Goal: Information Seeking & Learning: Learn about a topic

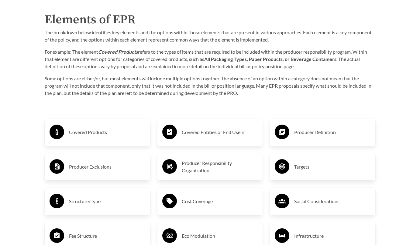
scroll to position [955, 0]
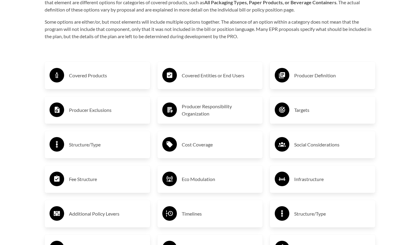
click at [221, 71] on div "Covered Entities or End Users" at bounding box center [210, 76] width 96 height 18
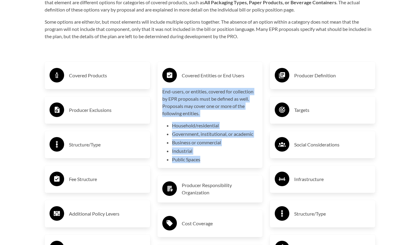
drag, startPoint x: 162, startPoint y: 93, endPoint x: 210, endPoint y: 166, distance: 88.0
click at [210, 166] on div "Covered Entities or End Users End-users, or entities, covered for collection by…" at bounding box center [209, 115] width 105 height 106
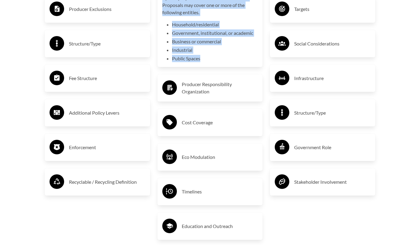
scroll to position [1057, 0]
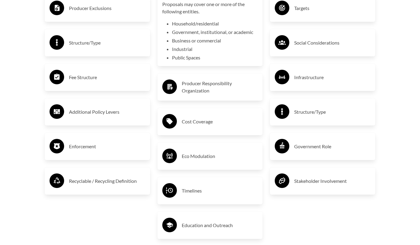
click at [91, 152] on h3 "Enforcement" at bounding box center [107, 147] width 76 height 10
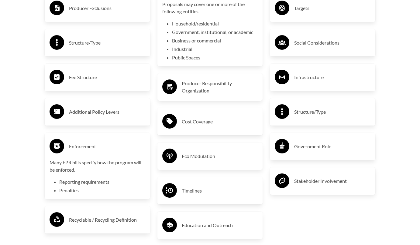
click at [322, 182] on h3 "Stakeholder Involvement" at bounding box center [332, 181] width 76 height 10
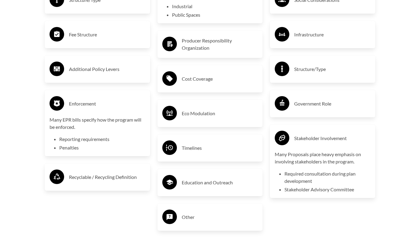
scroll to position [1108, 0]
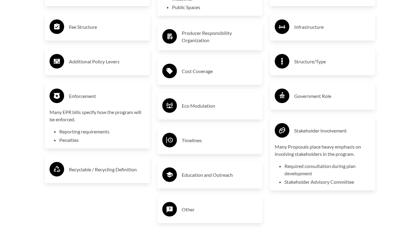
click at [311, 99] on h3 "Government Role" at bounding box center [332, 96] width 76 height 10
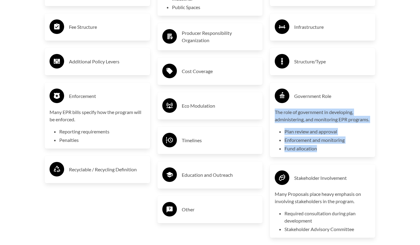
drag, startPoint x: 275, startPoint y: 112, endPoint x: 322, endPoint y: 156, distance: 64.2
click at [322, 152] on div "The role of government in developing, administering, and monitoring EPR program…" at bounding box center [322, 131] width 96 height 44
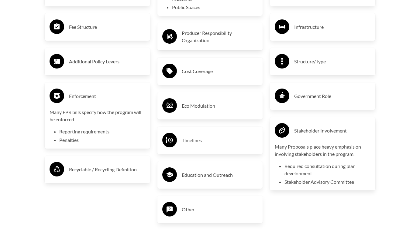
copy div "The role of government in developing, administering, and monitoring EPR program…"
click at [315, 103] on div "Government Role" at bounding box center [322, 96] width 96 height 18
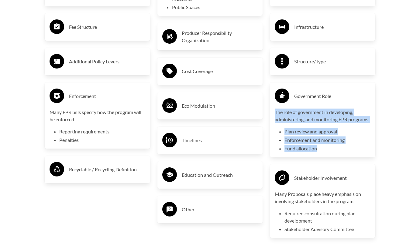
drag, startPoint x: 320, startPoint y: 159, endPoint x: 269, endPoint y: 115, distance: 67.8
click at [269, 115] on div "Producer Definition Targets Social Considerations Infrastructure Structure/Type…" at bounding box center [322, 74] width 113 height 350
copy div "The role of government in developing, administering, and monitoring EPR program…"
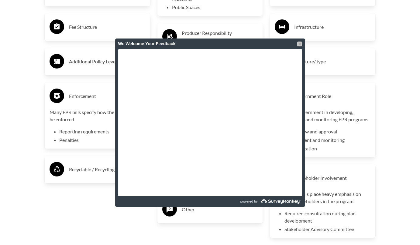
click at [298, 43] on div at bounding box center [299, 44] width 5 height 5
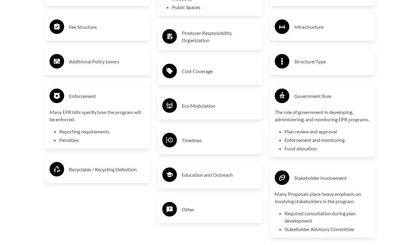
click at [319, 64] on h3 "Structure/Type" at bounding box center [332, 62] width 76 height 10
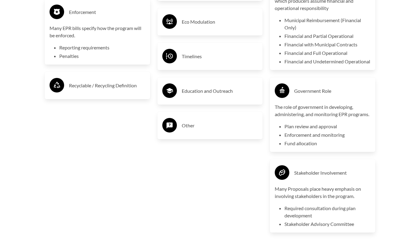
scroll to position [1223, 0]
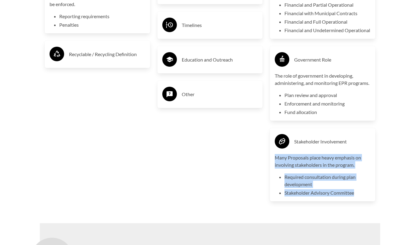
drag, startPoint x: 276, startPoint y: 174, endPoint x: 208, endPoint y: 86, distance: 111.2
copy div "Many Proposals place heavy emphasis on involving stakeholders in the program. R…"
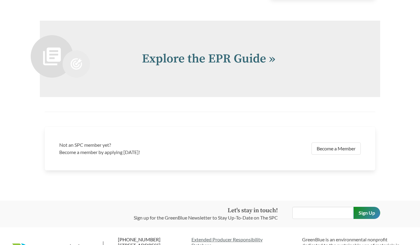
scroll to position [1472, 0]
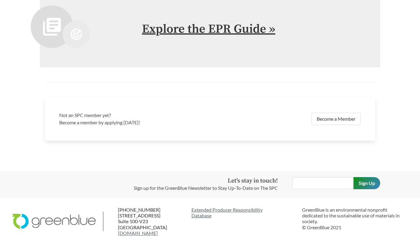
click at [221, 28] on link "Explore the EPR Guide »" at bounding box center [208, 29] width 133 height 15
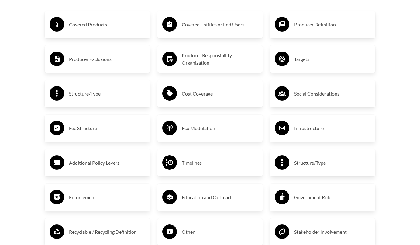
scroll to position [1018, 0]
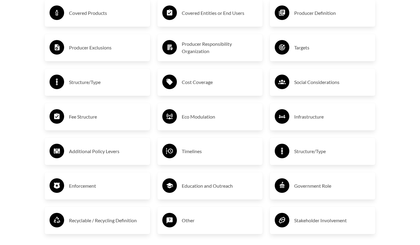
click at [201, 44] on h3 "Producer Responsibility Organization" at bounding box center [220, 47] width 76 height 15
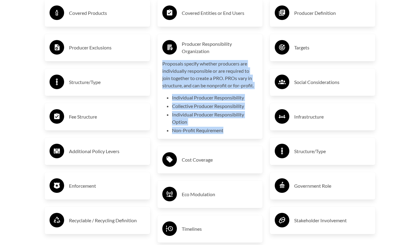
drag, startPoint x: 162, startPoint y: 62, endPoint x: 229, endPoint y: 137, distance: 100.4
click at [229, 137] on div "Producer Responsibility Organization Proposals specify whether producers are in…" at bounding box center [209, 86] width 105 height 105
copy div "Proposals specify whether producers are individually responsible or are require…"
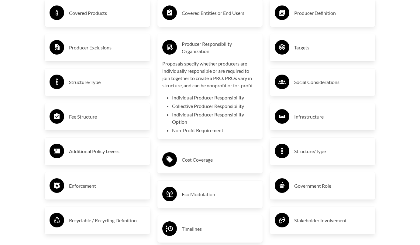
click at [317, 50] on h3 "Targets" at bounding box center [332, 48] width 76 height 10
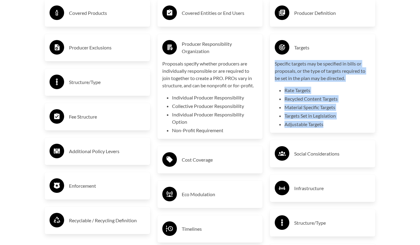
drag, startPoint x: 275, startPoint y: 66, endPoint x: 328, endPoint y: 126, distance: 79.6
click at [328, 126] on div "Specific targets may be specified in bills or proposals, or the type of targets…" at bounding box center [322, 94] width 96 height 68
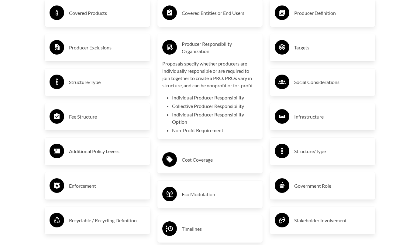
copy div "Specific targets may be specified in bills or proposals, or the type of targets…"
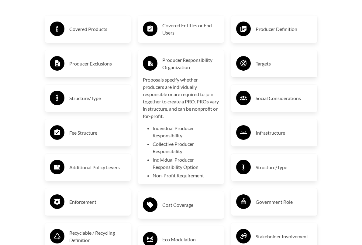
scroll to position [1006, 0]
